Goal: Information Seeking & Learning: Check status

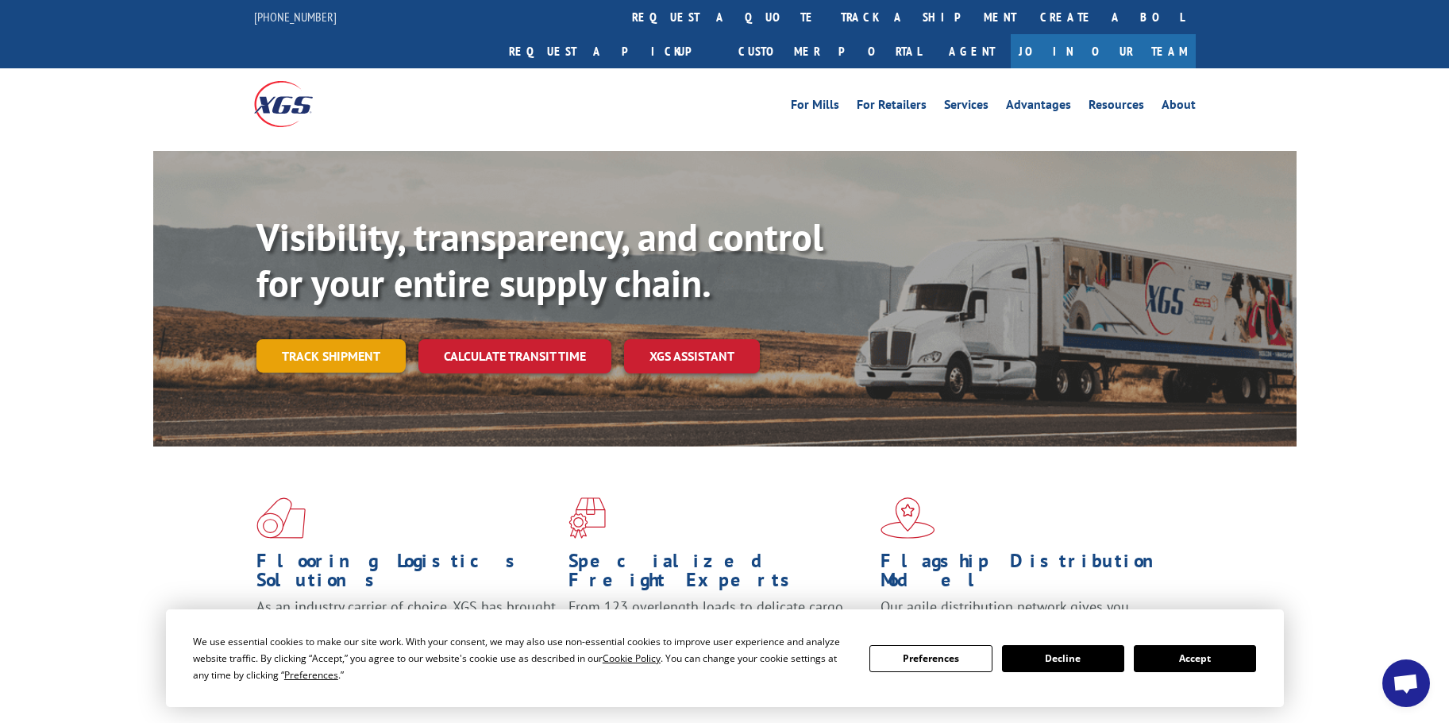
click at [324, 339] on link "Track shipment" at bounding box center [331, 355] width 149 height 33
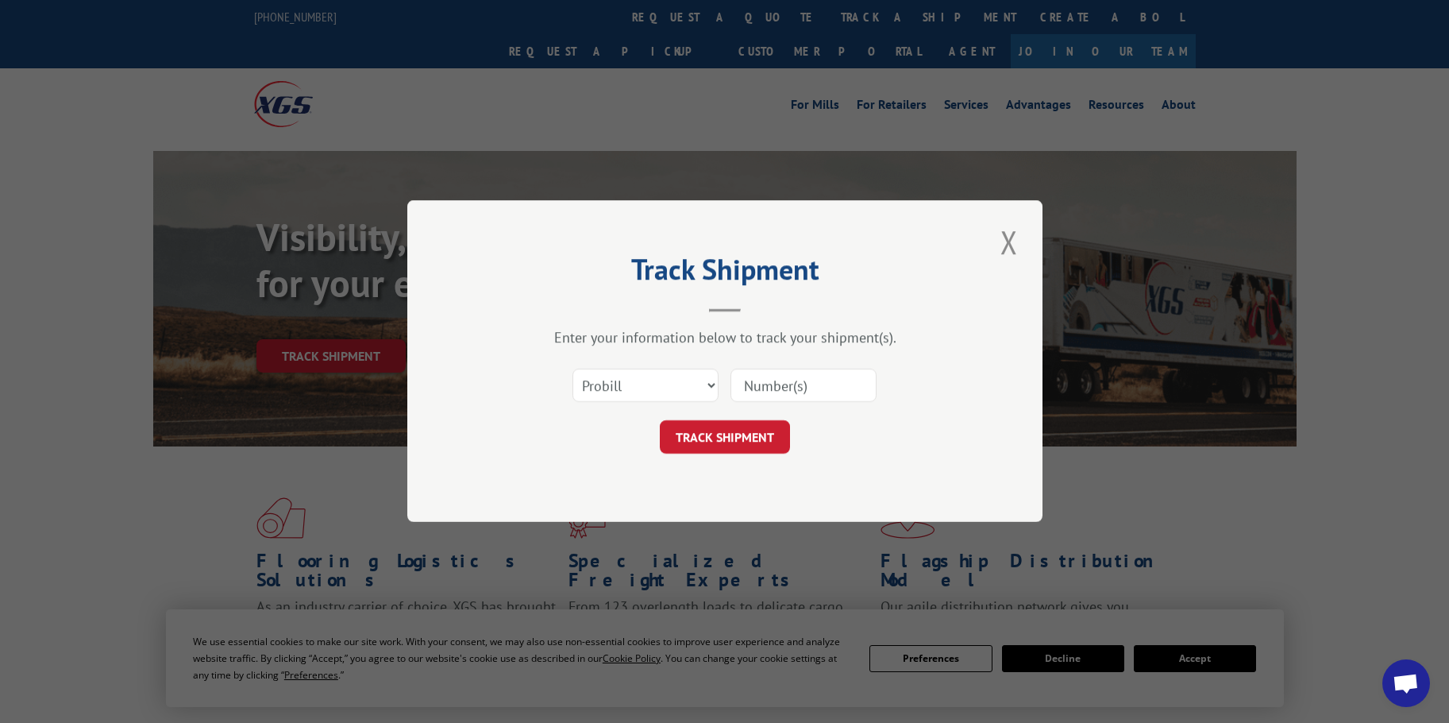
click at [841, 389] on input at bounding box center [804, 385] width 146 height 33
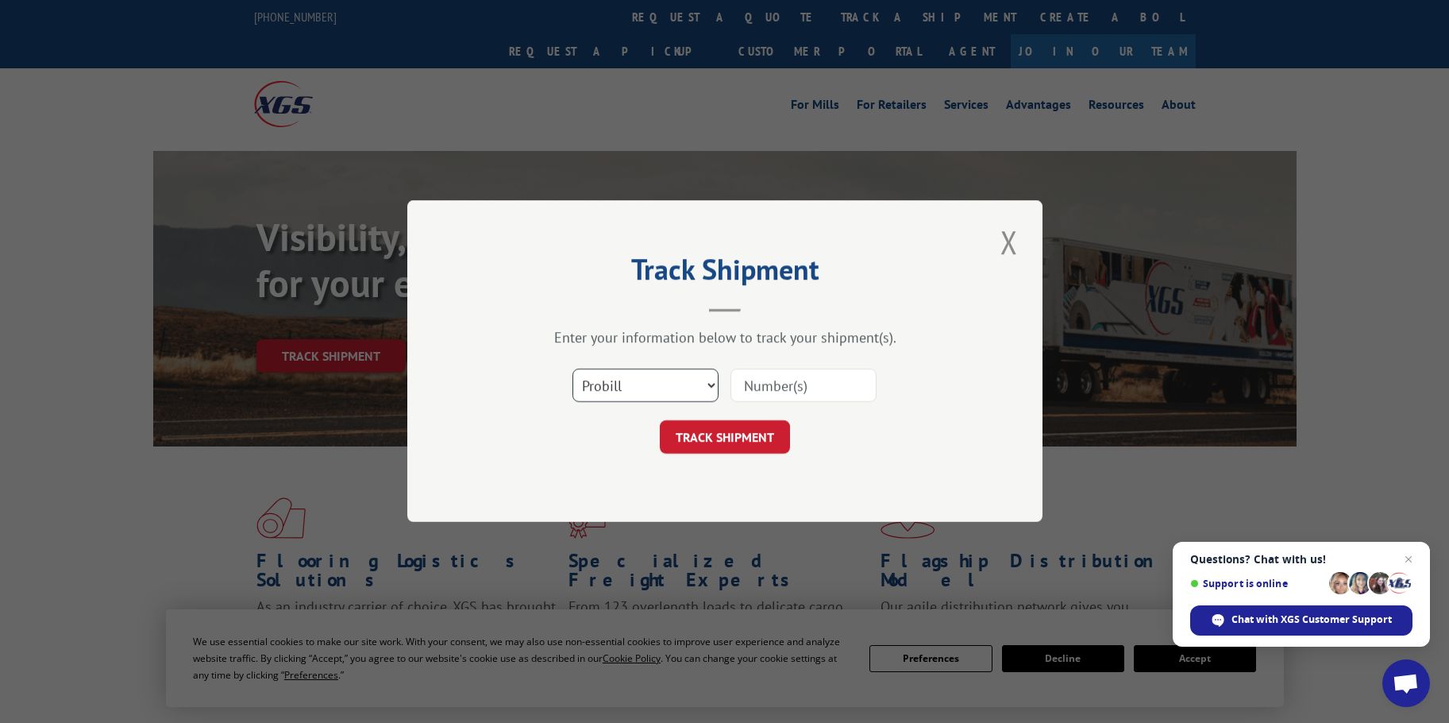
click at [687, 394] on select "Select category... Probill BOL PO" at bounding box center [646, 385] width 146 height 33
select select "bol"
click at [573, 369] on select "Select category... Probill BOL PO" at bounding box center [646, 385] width 146 height 33
click at [798, 380] on input at bounding box center [804, 385] width 146 height 33
paste input "76099"
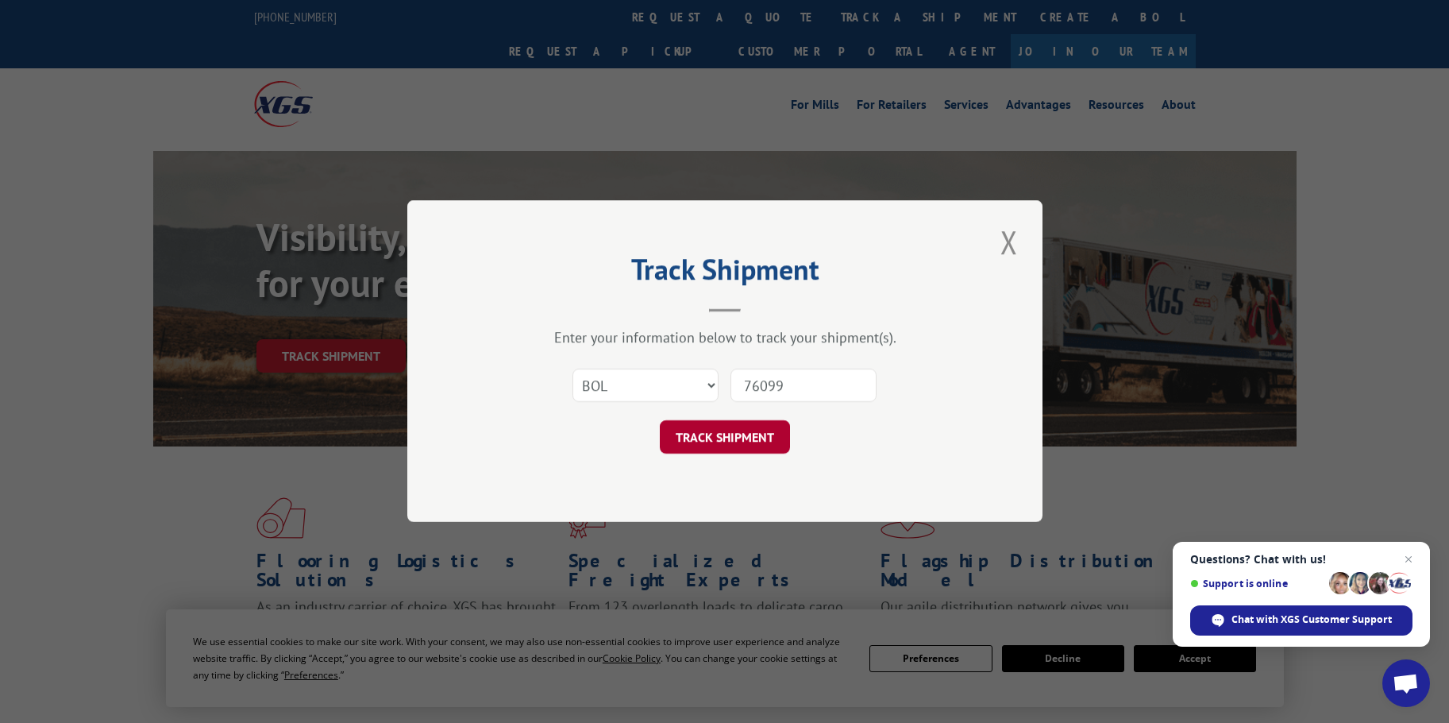
type input "76099"
click at [758, 430] on button "TRACK SHIPMENT" at bounding box center [725, 437] width 130 height 33
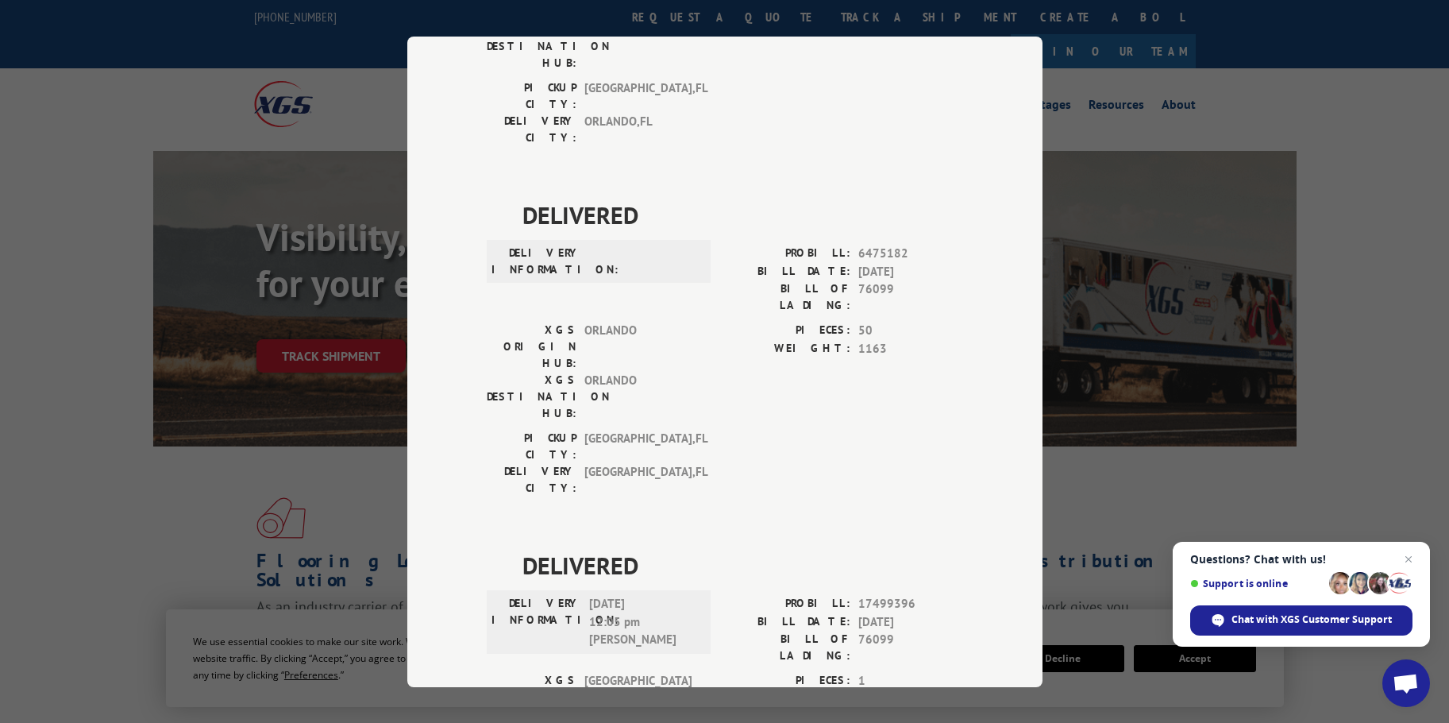
scroll to position [369, 0]
